Goal: Obtain resource: Download file/media

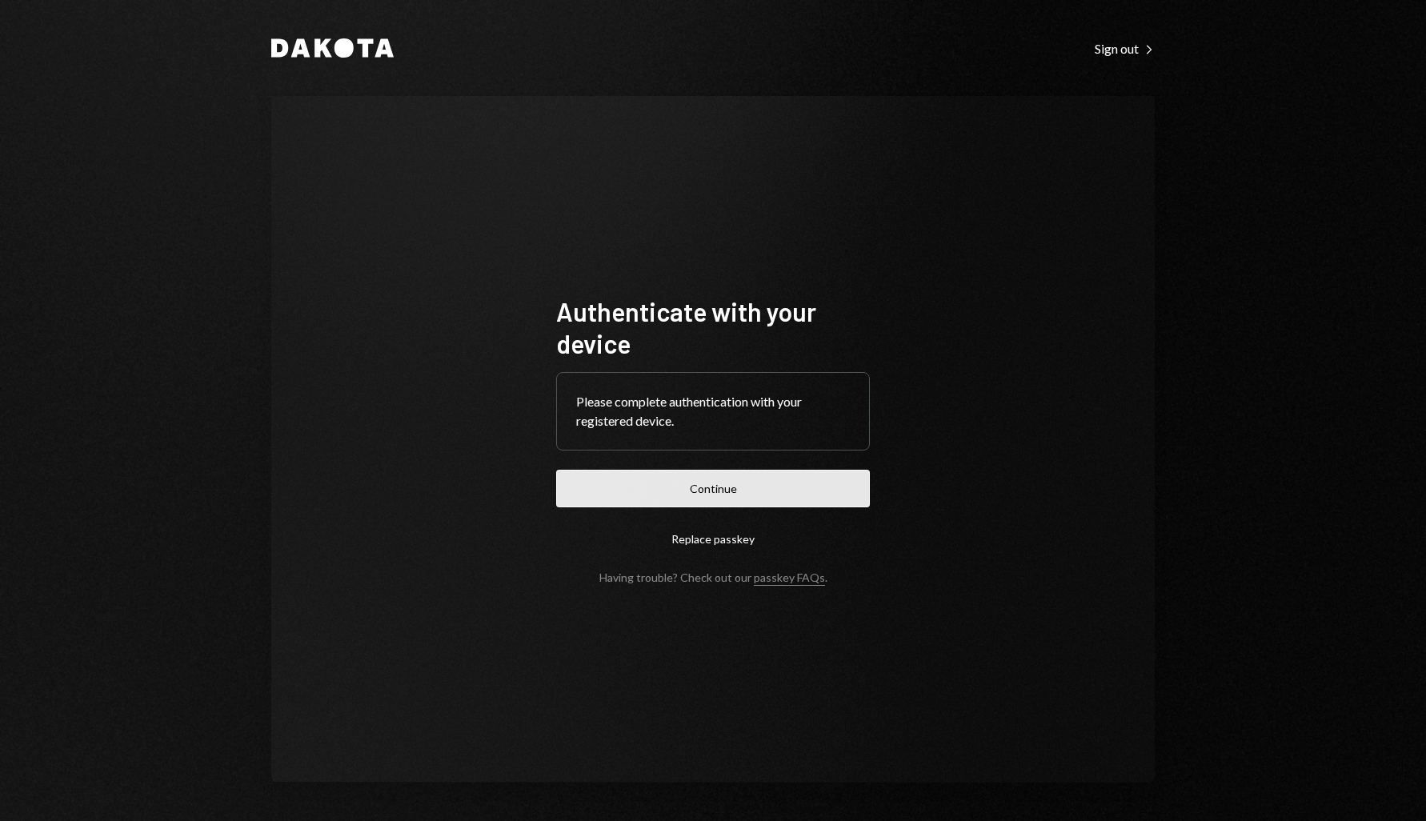
click at [764, 501] on button "Continue" at bounding box center [713, 489] width 314 height 38
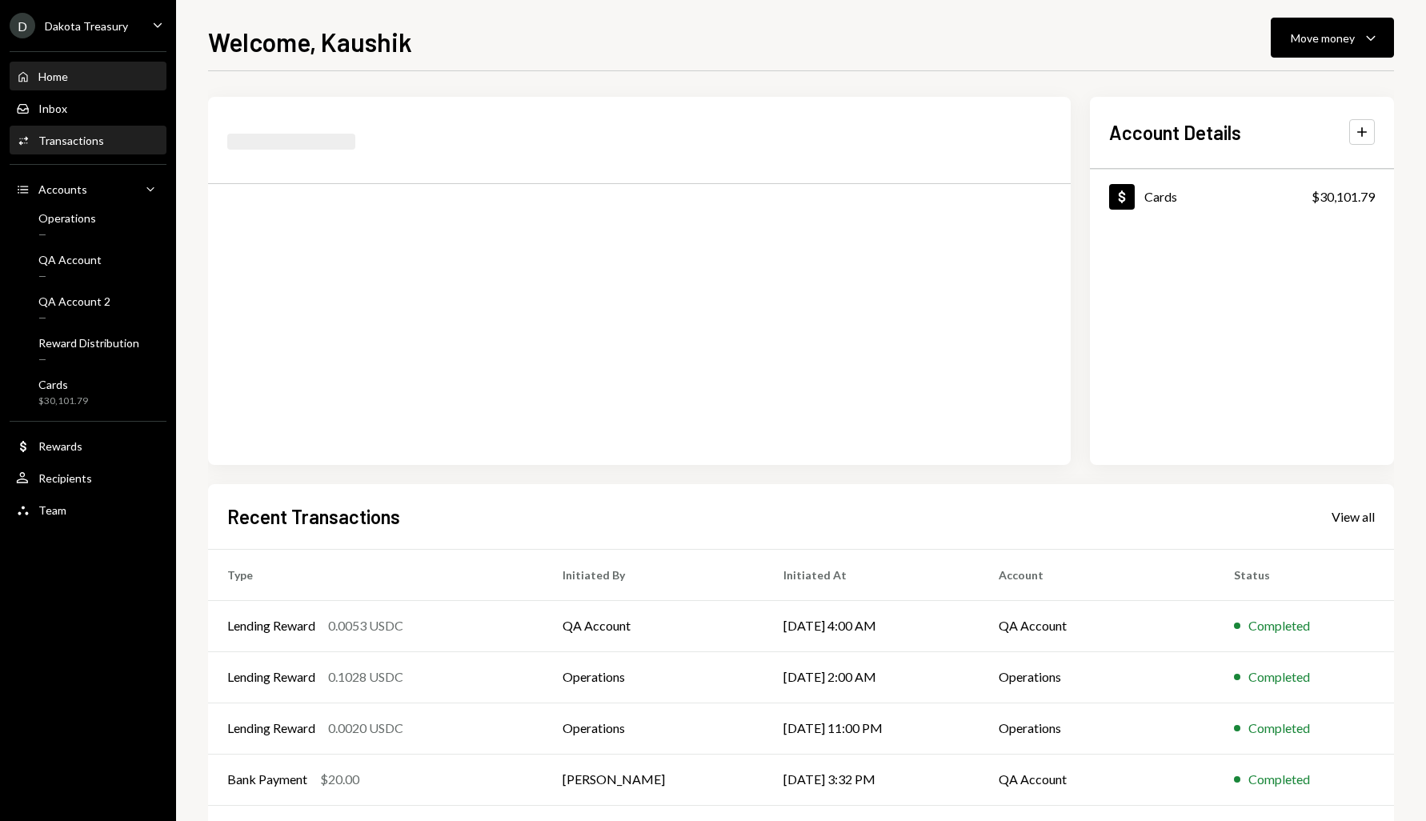
click at [89, 142] on div "Transactions" at bounding box center [71, 141] width 66 height 14
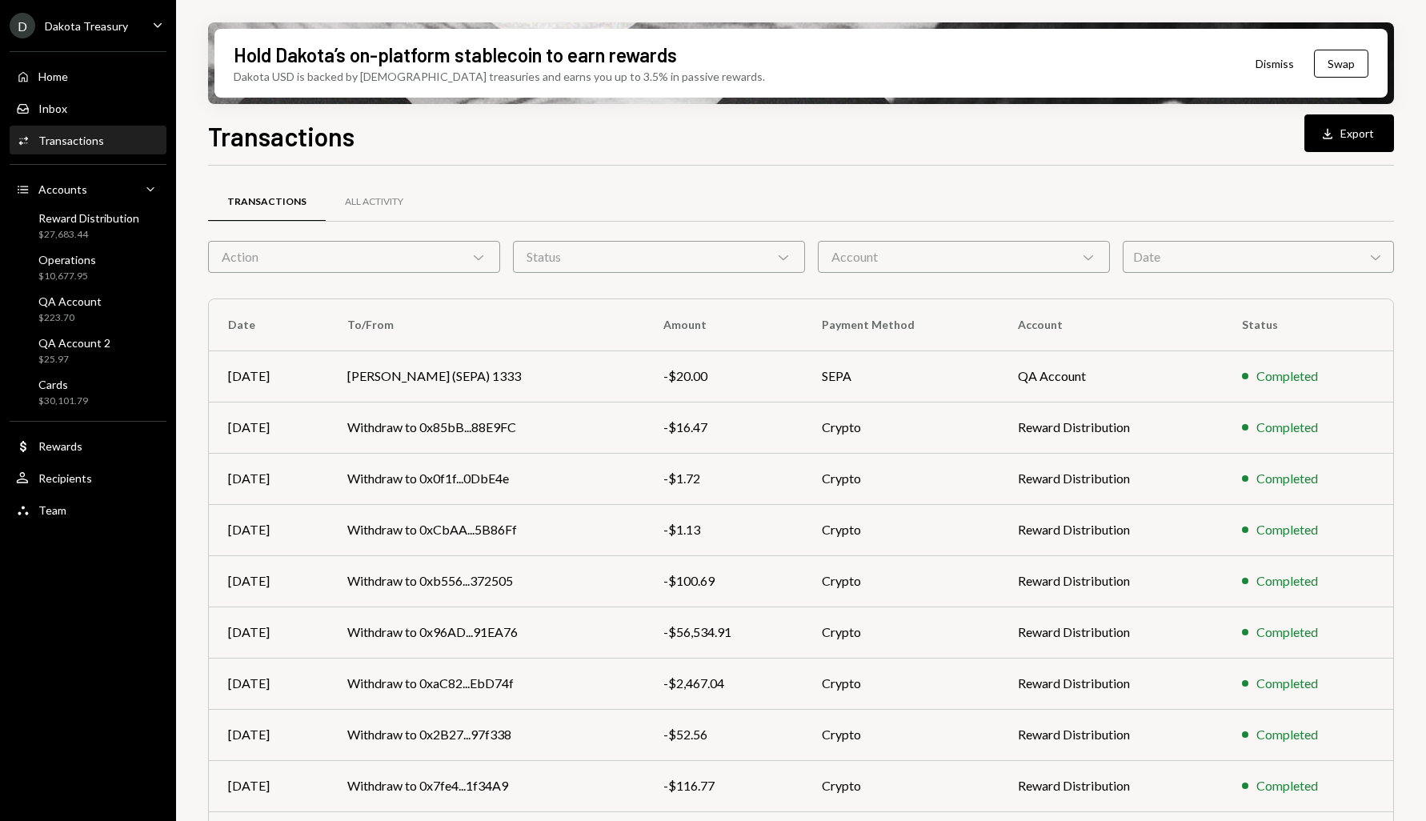
click at [99, 43] on div "Home Home Inbox Inbox Activities Transactions Accounts Accounts Caret Down Rewa…" at bounding box center [88, 285] width 176 height 486
click at [107, 34] on div "D Dakota Treasury" at bounding box center [69, 26] width 118 height 26
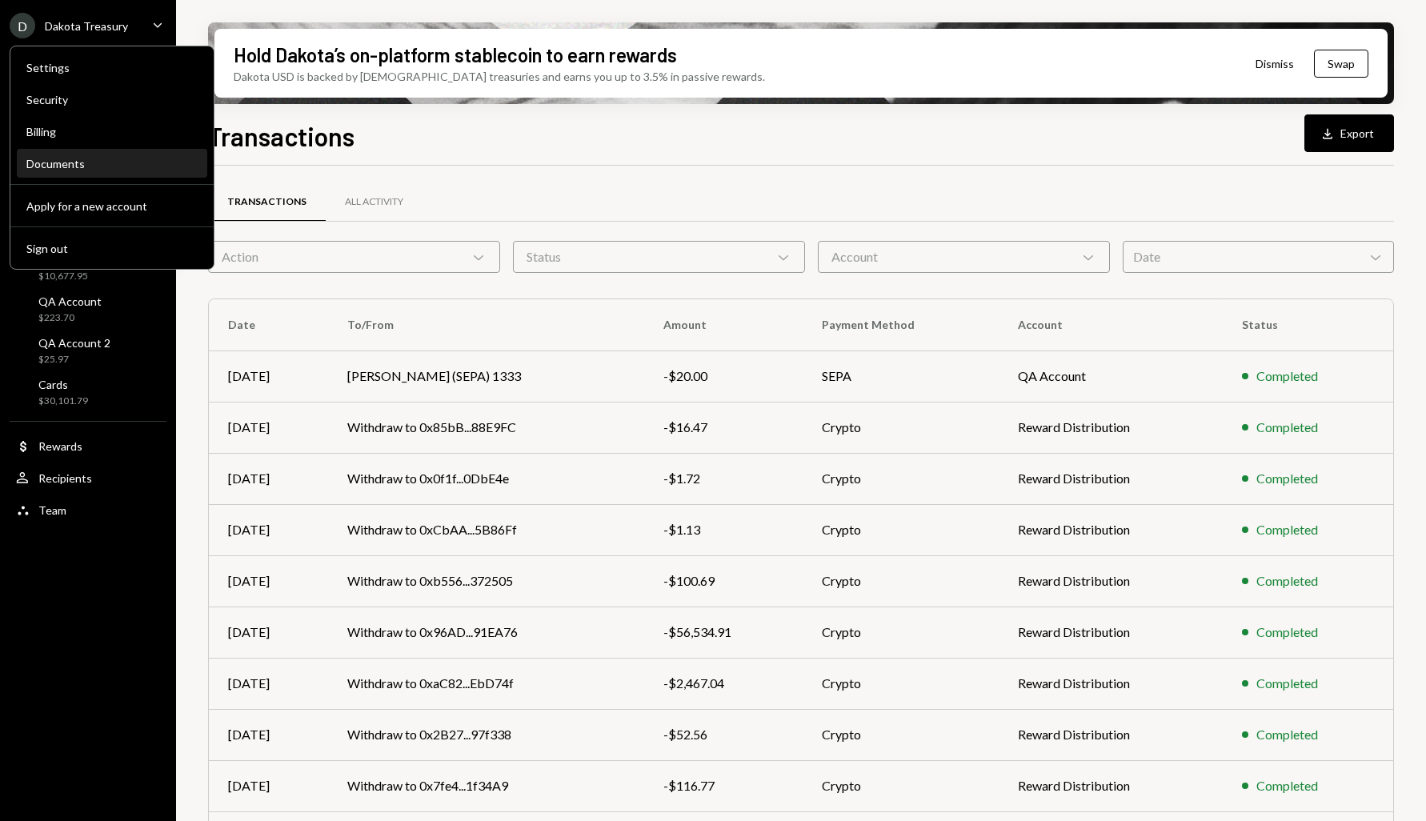
click at [110, 170] on div "Documents" at bounding box center [111, 164] width 171 height 14
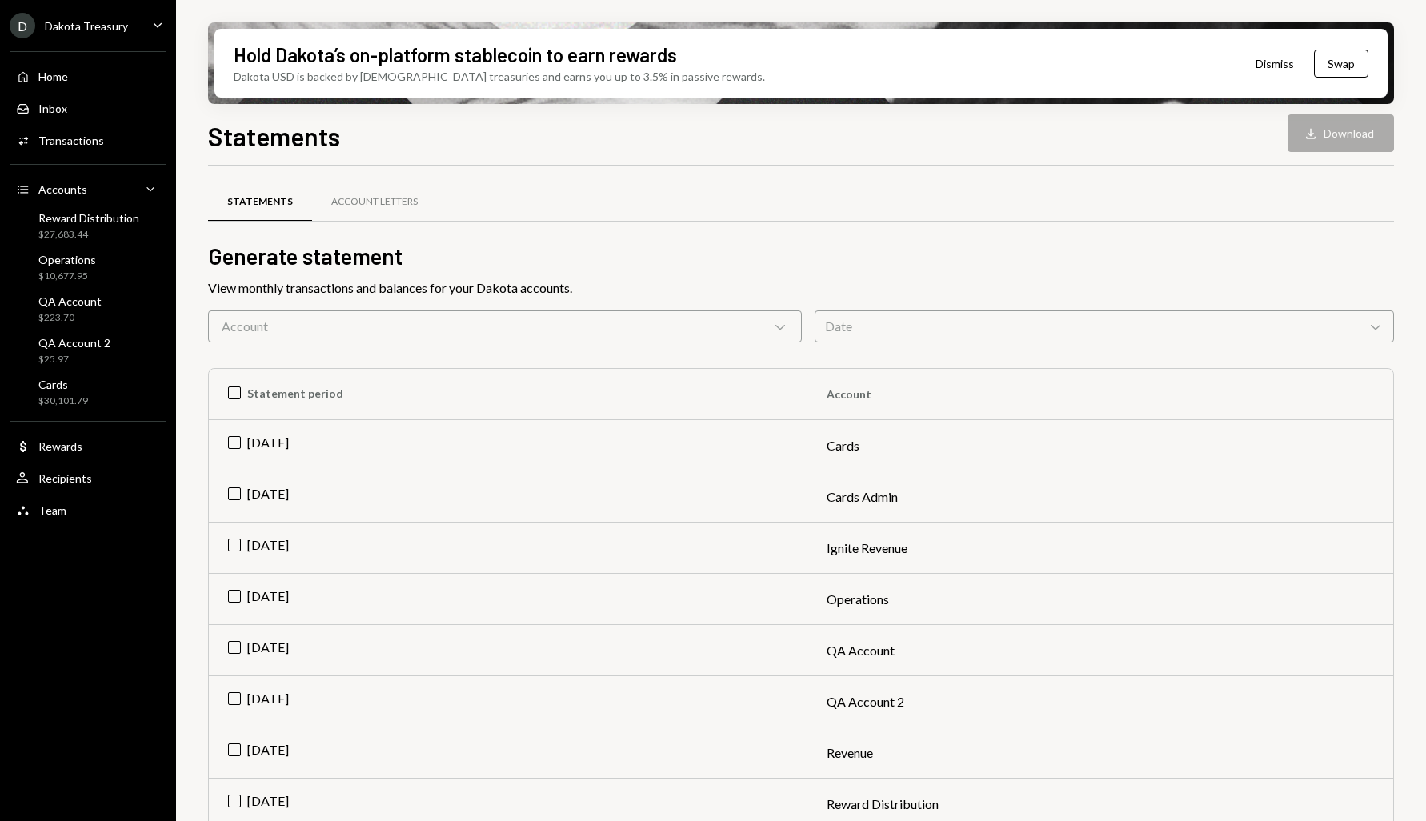
click at [734, 206] on div "Statements Account Letters" at bounding box center [801, 202] width 1186 height 41
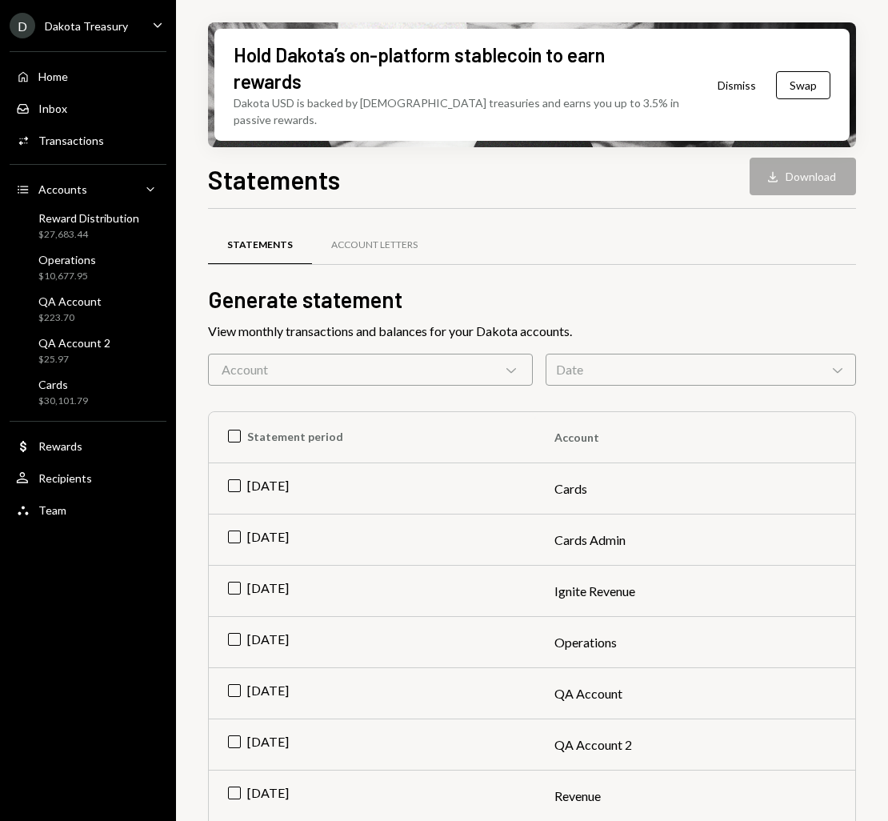
click at [763, 261] on div "Statements Account Letters" at bounding box center [532, 254] width 648 height 59
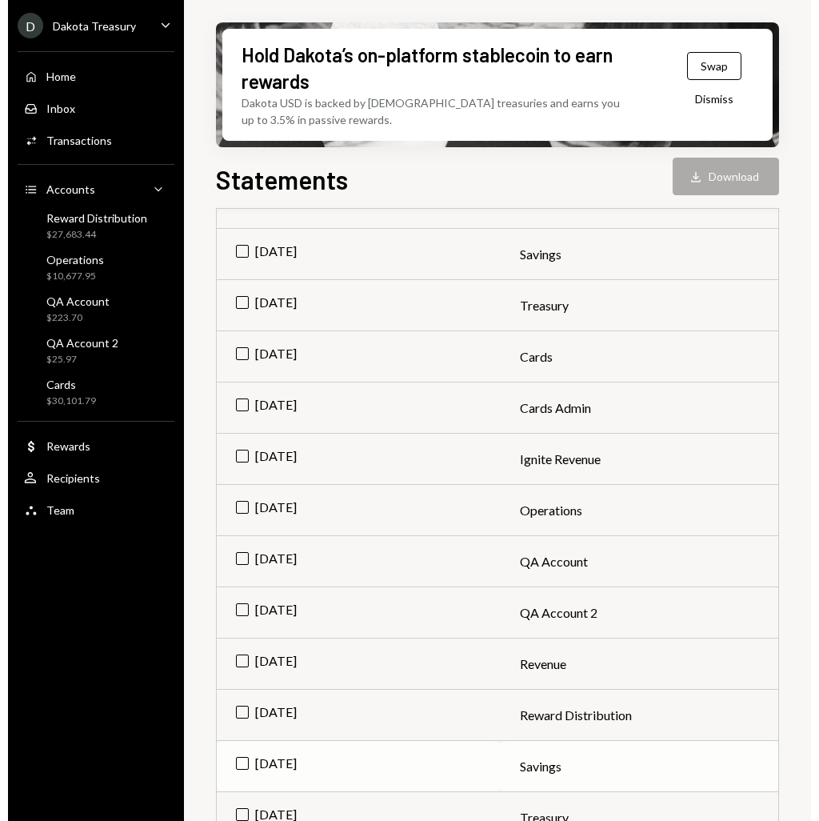
scroll to position [649, 0]
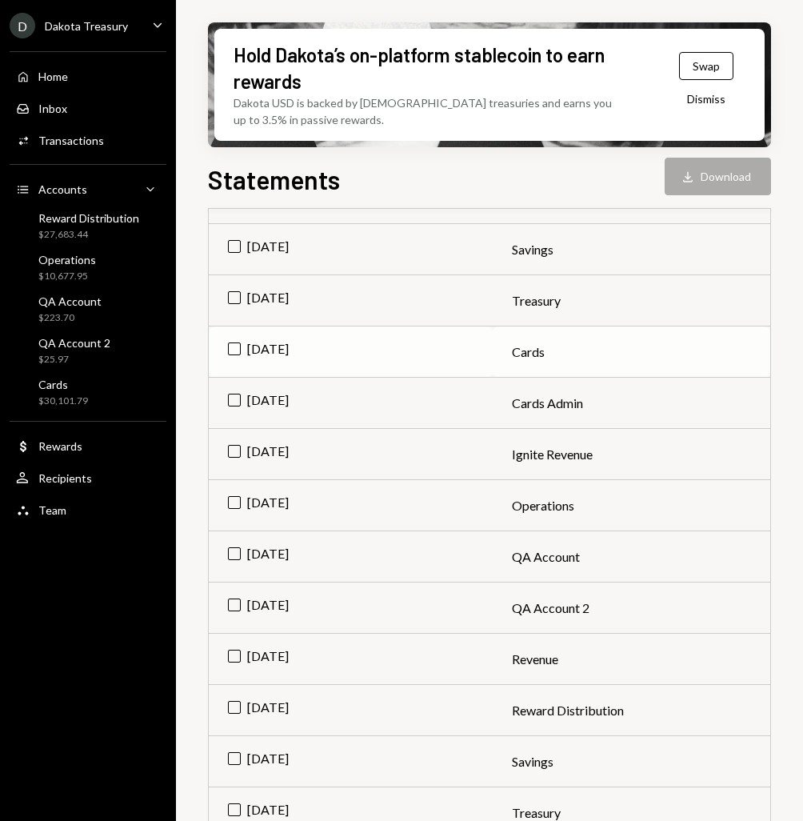
click at [233, 357] on td "[DATE]" at bounding box center [351, 352] width 284 height 51
click at [748, 179] on button "Download Download" at bounding box center [718, 177] width 106 height 38
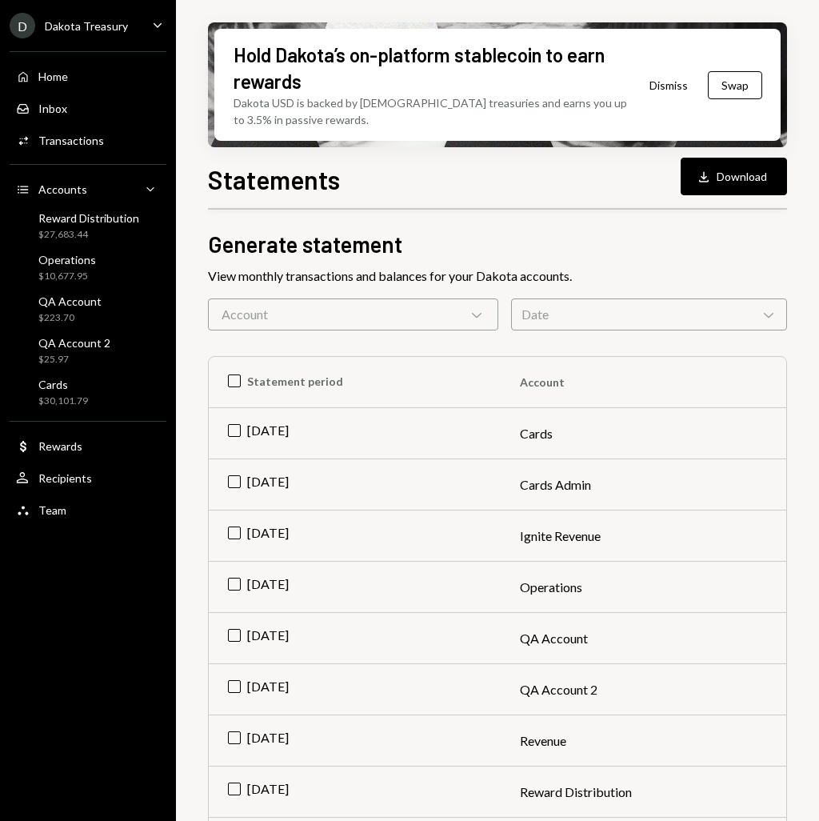
scroll to position [0, 0]
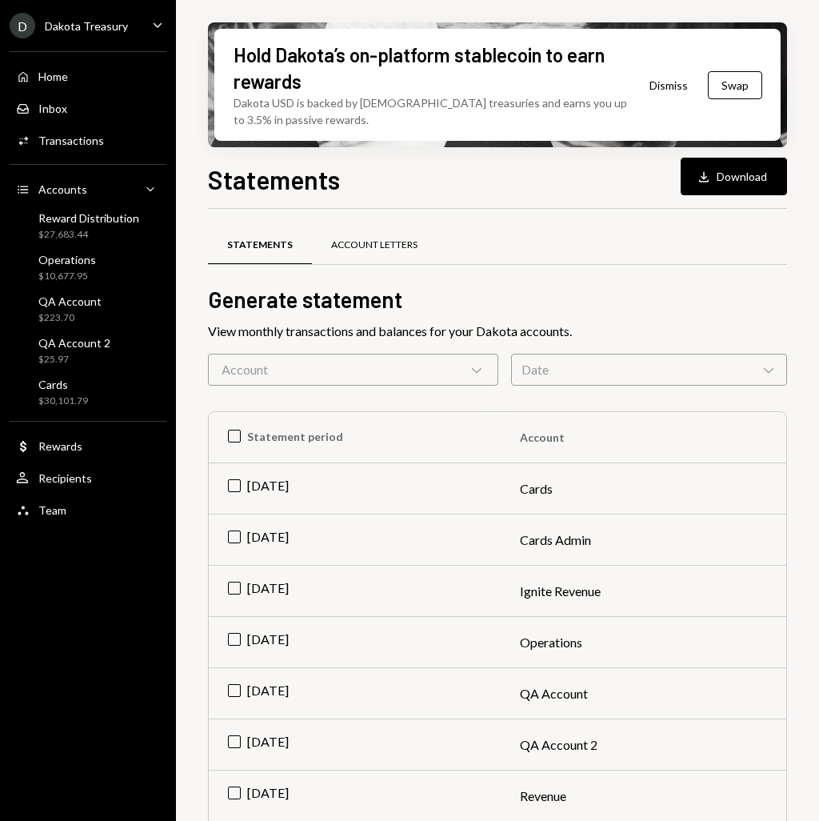
click at [388, 229] on div "Account Letters" at bounding box center [374, 245] width 125 height 38
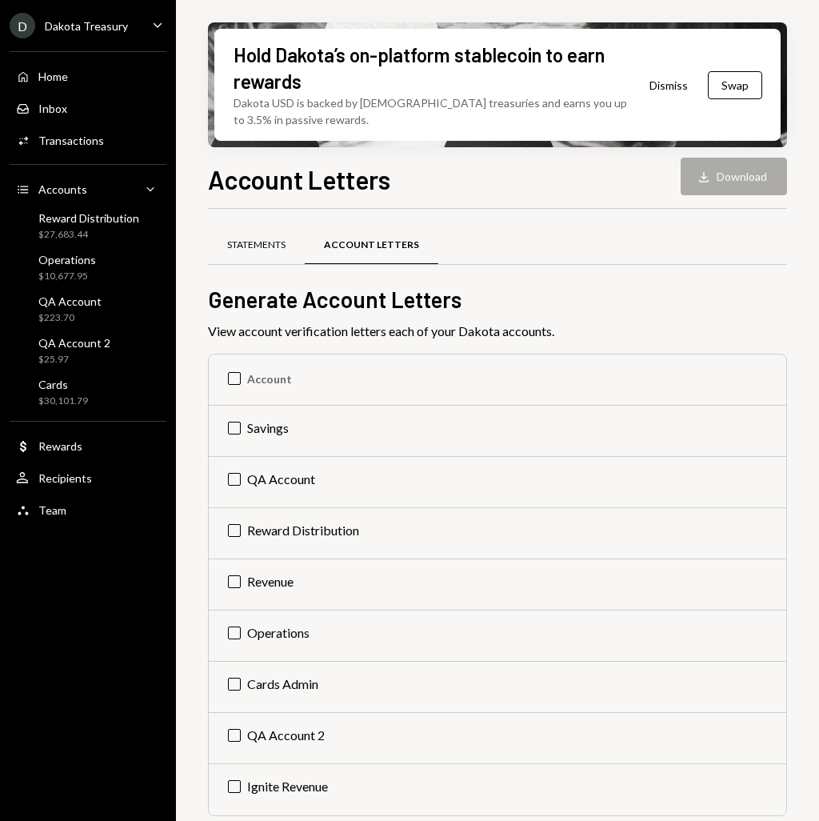
click at [277, 250] on div "Statements" at bounding box center [256, 245] width 58 height 14
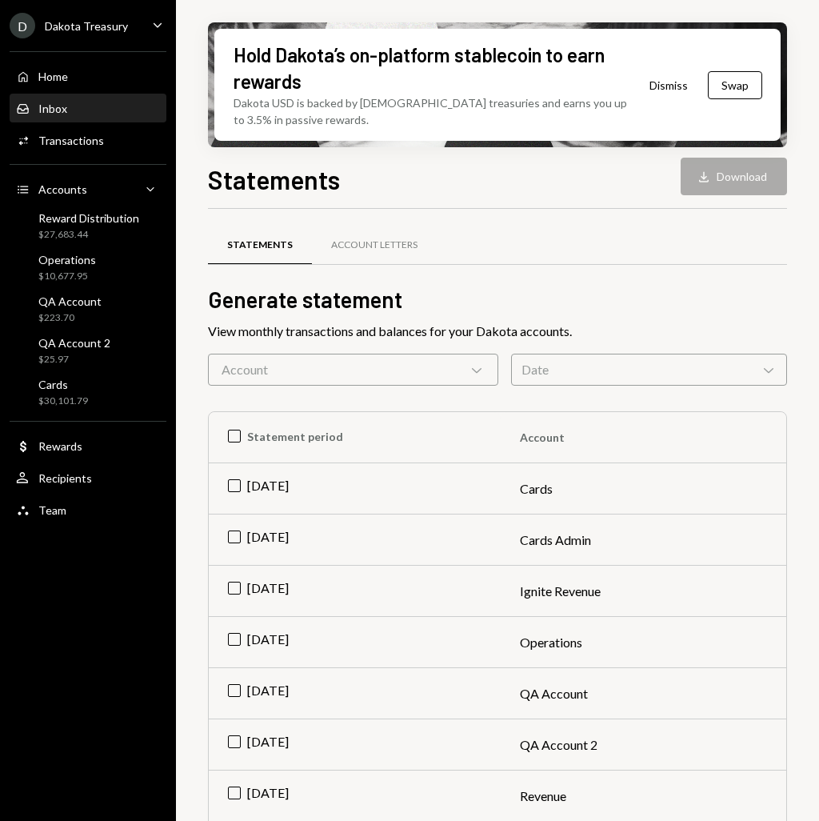
click at [75, 110] on div "Inbox Inbox" at bounding box center [88, 109] width 144 height 14
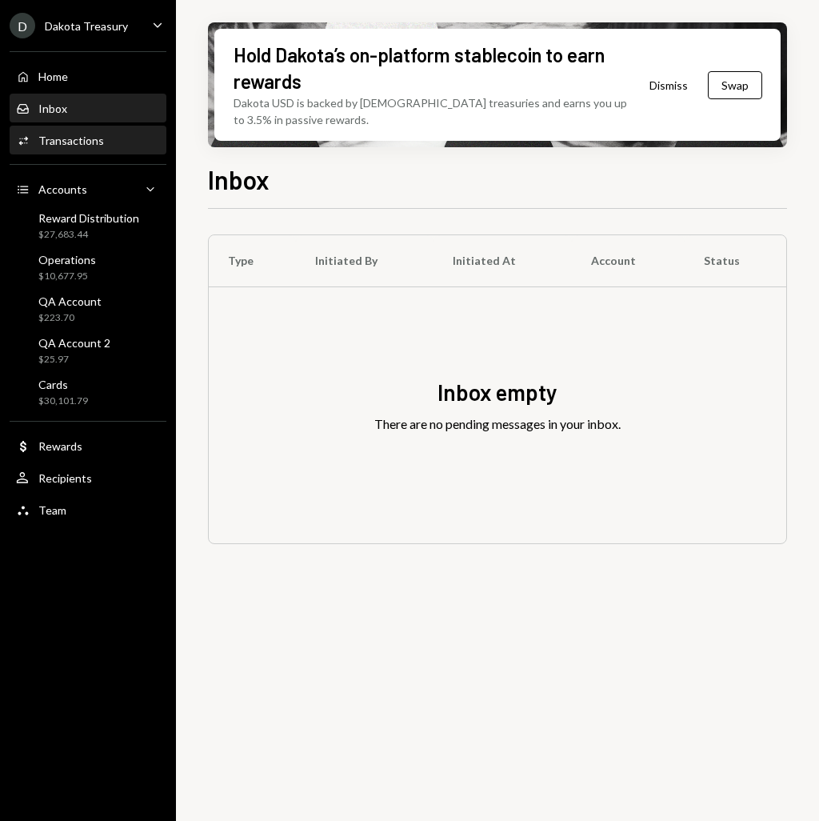
click at [98, 141] on div "Transactions" at bounding box center [71, 141] width 66 height 14
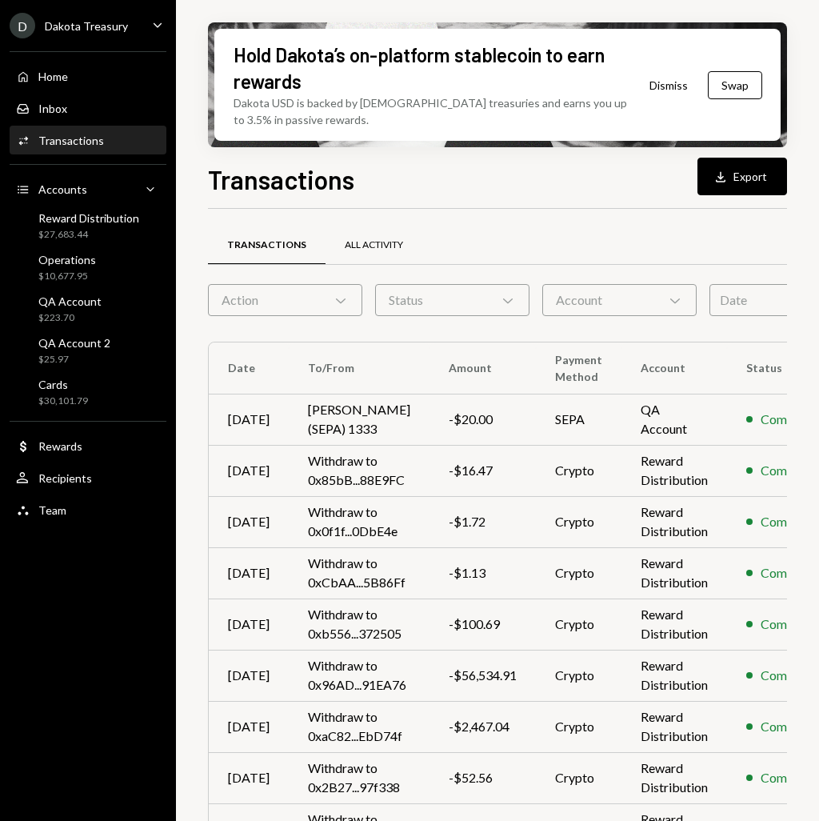
click at [387, 234] on div "All Activity" at bounding box center [374, 245] width 97 height 38
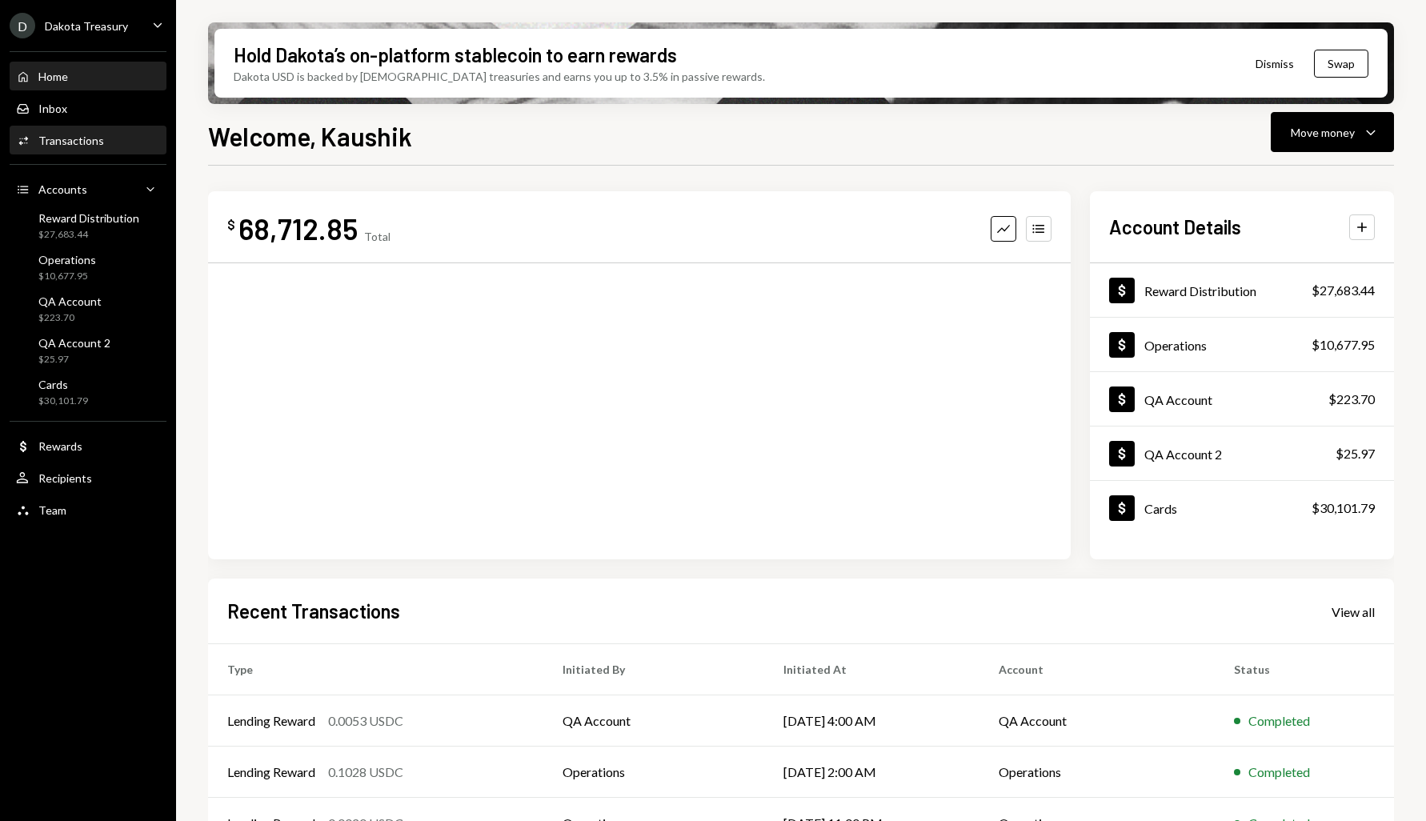
click at [115, 135] on div "Activities Transactions" at bounding box center [88, 141] width 144 height 14
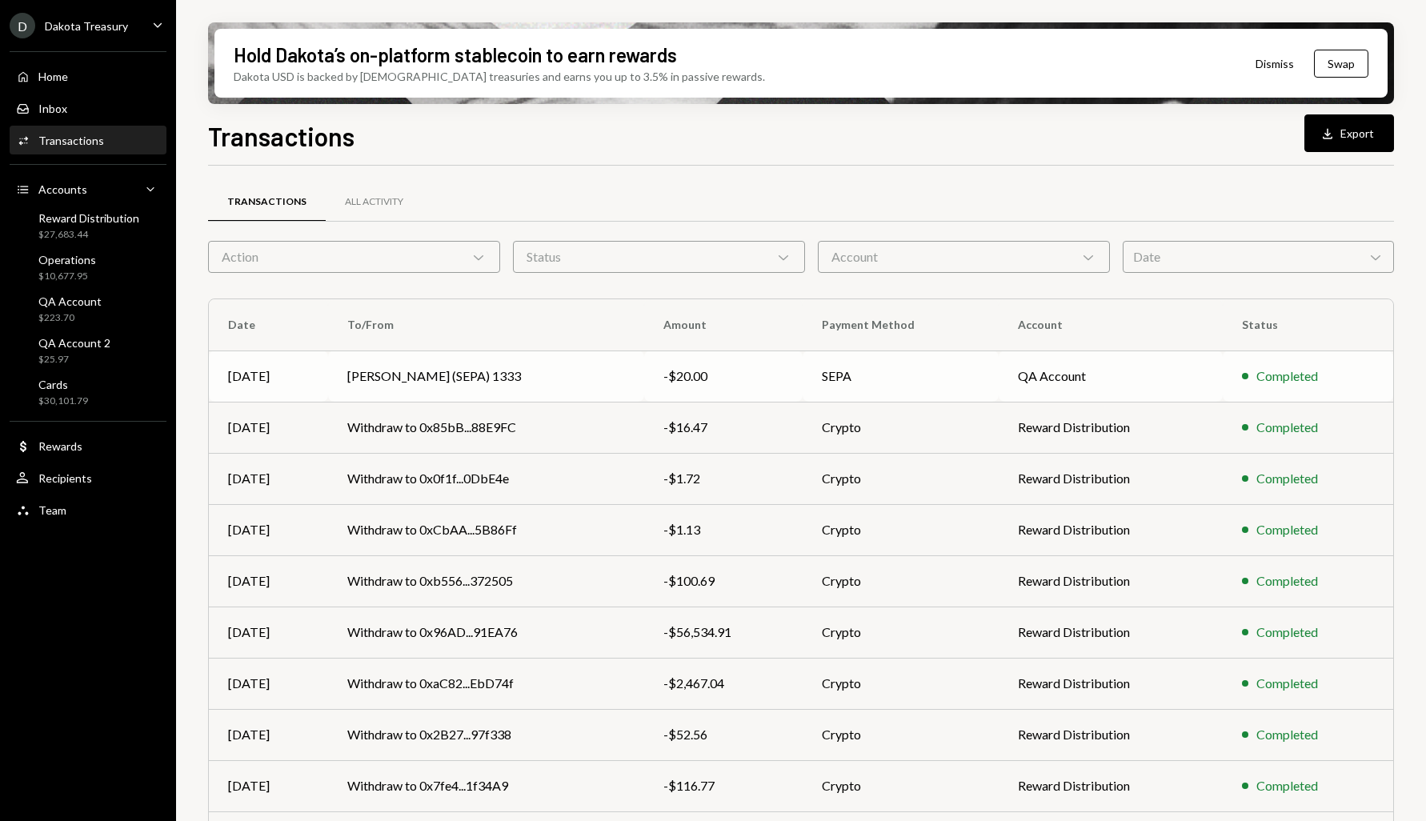
click at [480, 392] on td "Gabe Wise (SEPA) 1333" at bounding box center [486, 376] width 316 height 51
